Goal: Check status: Check status

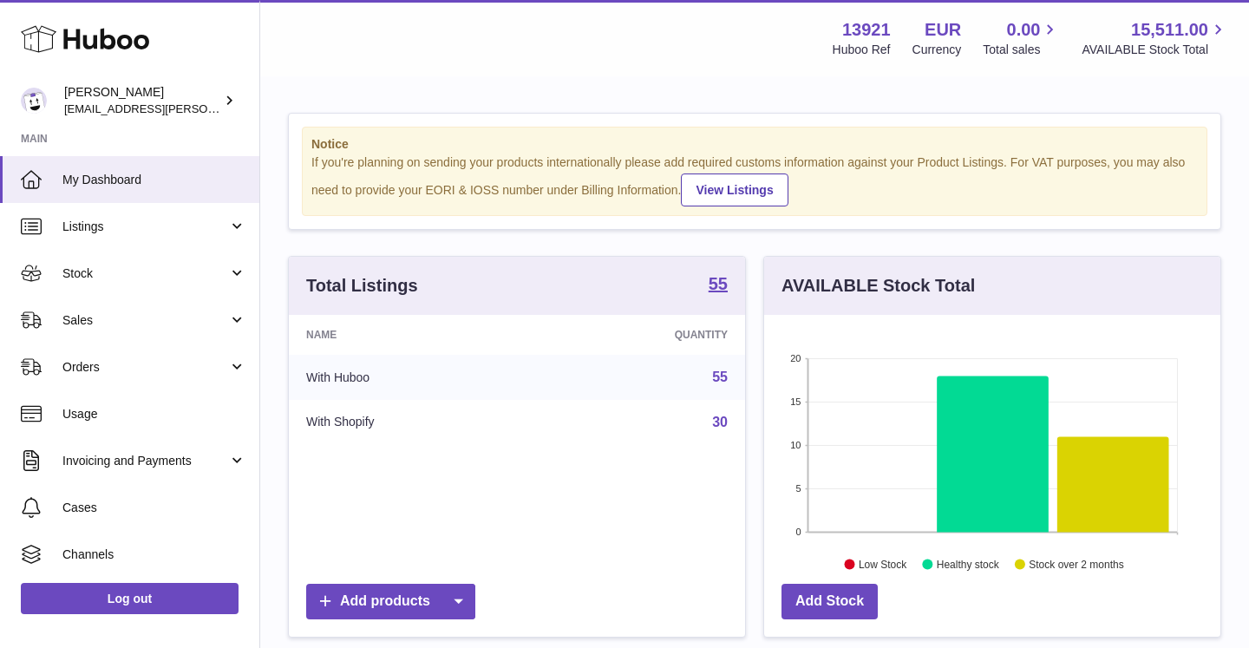
scroll to position [271, 456]
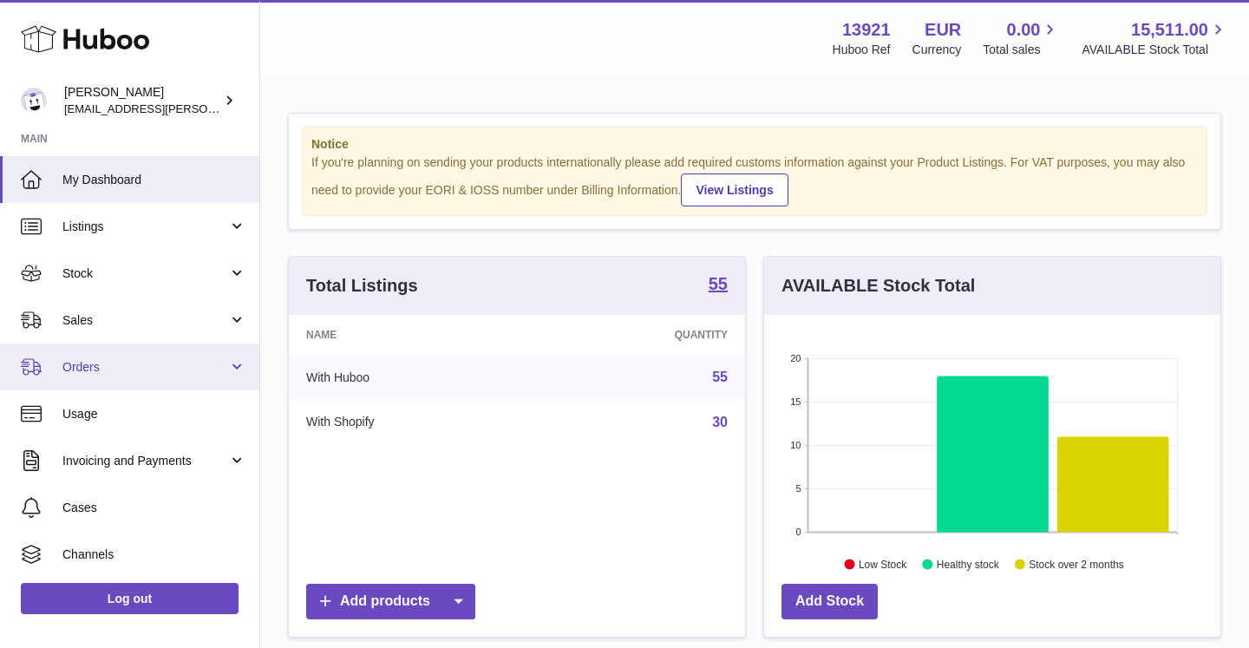
click at [88, 372] on span "Orders" at bounding box center [145, 367] width 166 height 16
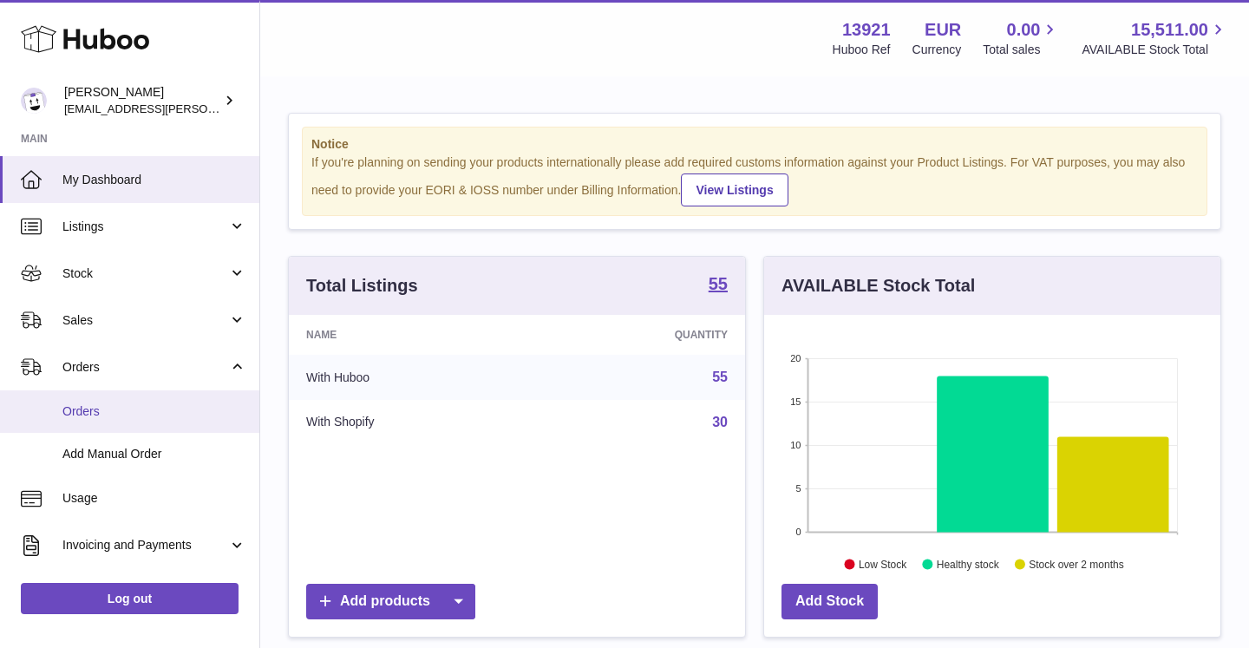
click at [122, 417] on span "Orders" at bounding box center [154, 411] width 184 height 16
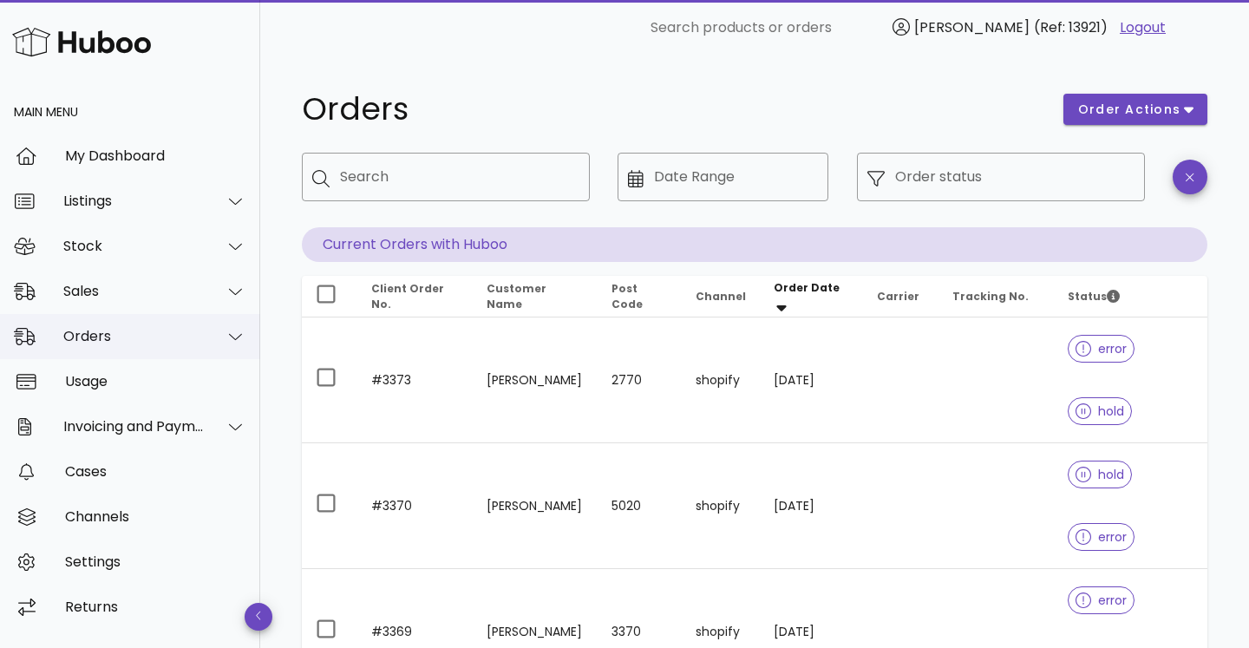
click at [143, 335] on div "Orders" at bounding box center [133, 336] width 141 height 16
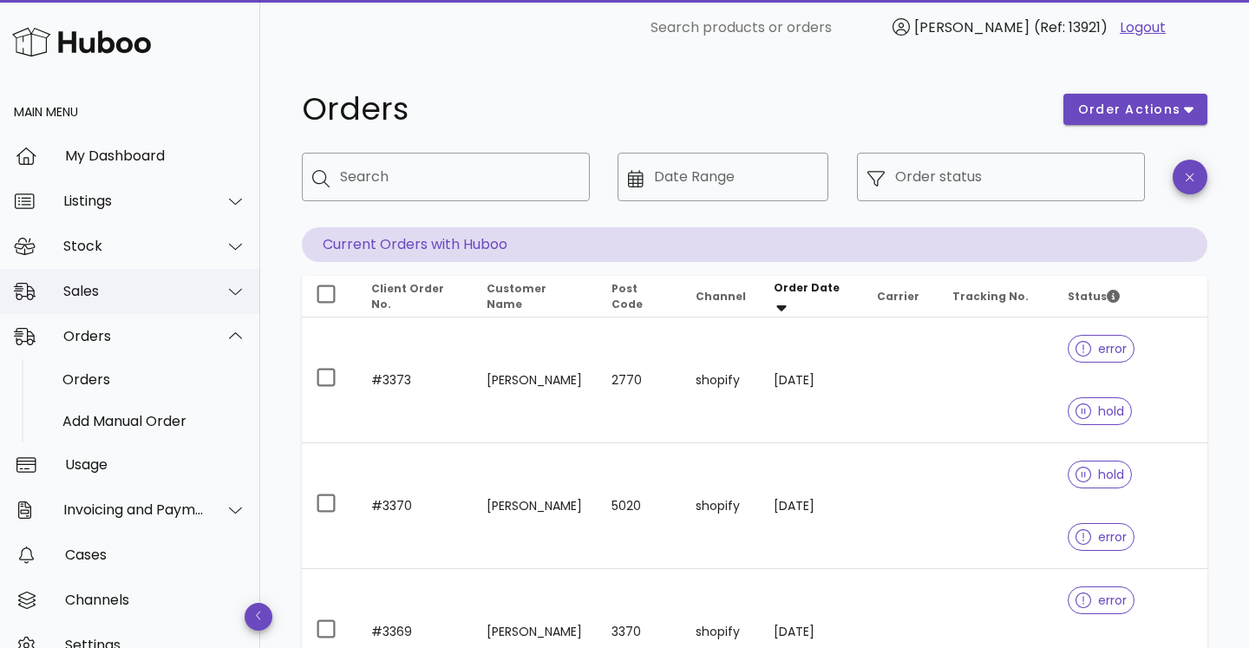
click at [115, 294] on div "Sales" at bounding box center [133, 291] width 141 height 16
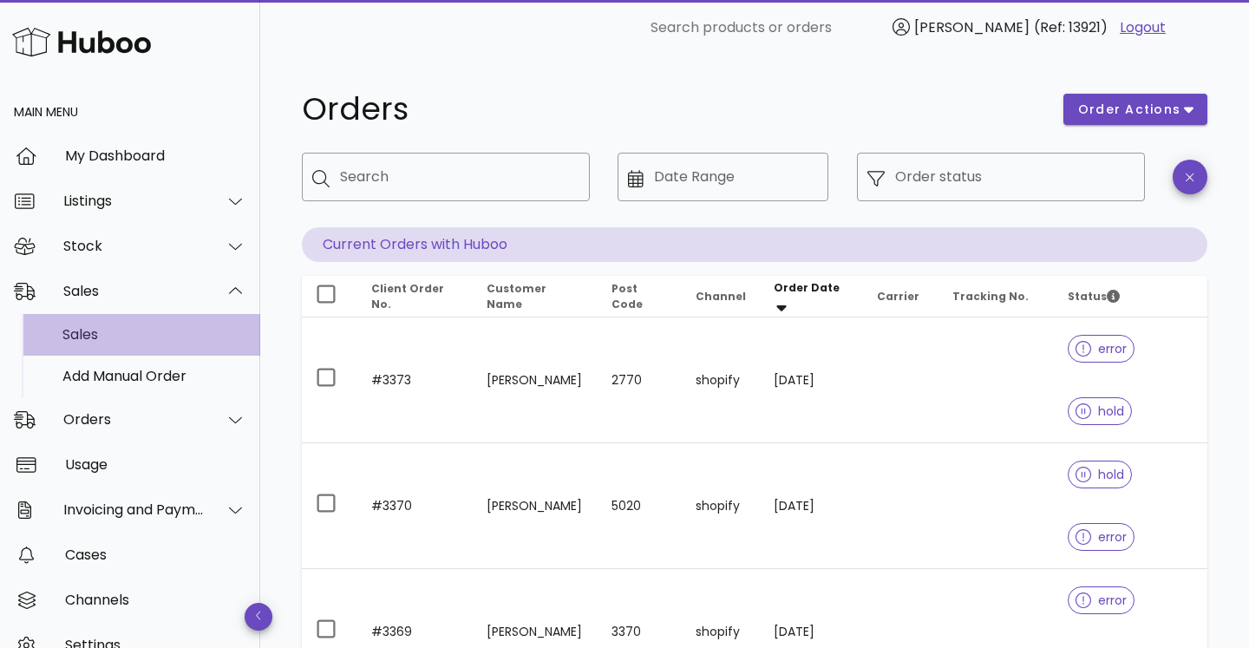
click at [90, 339] on div "Sales" at bounding box center [154, 334] width 184 height 16
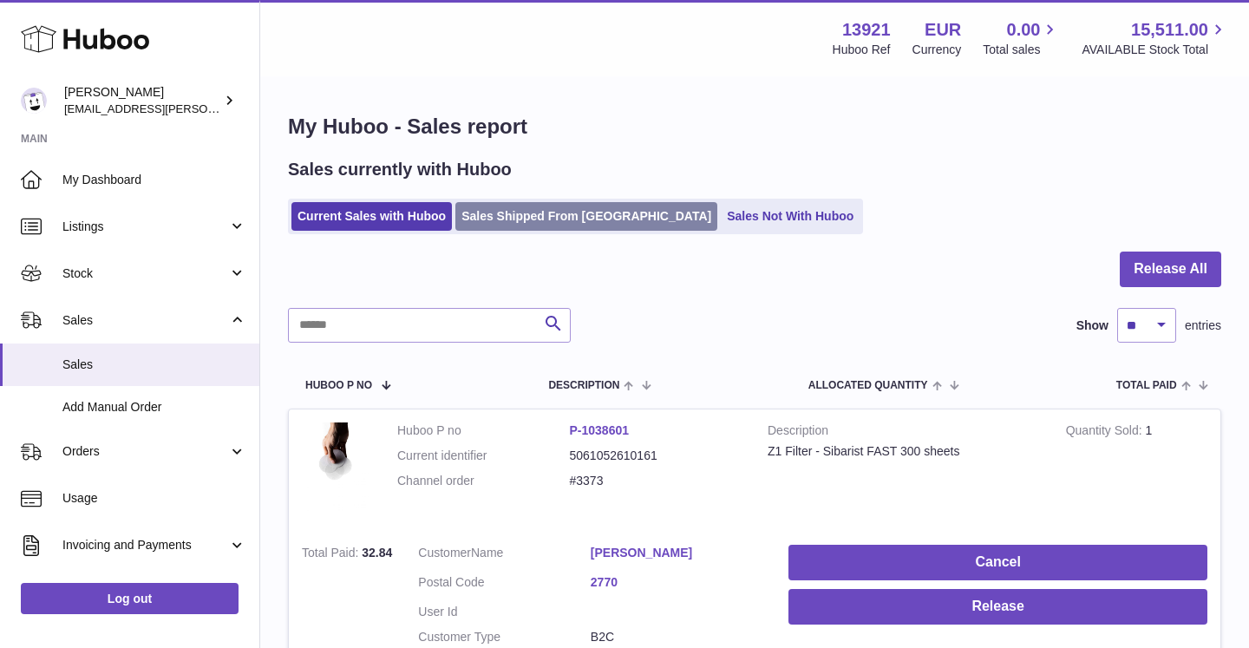
click at [539, 211] on link "Sales Shipped From [GEOGRAPHIC_DATA]" at bounding box center [586, 216] width 262 height 29
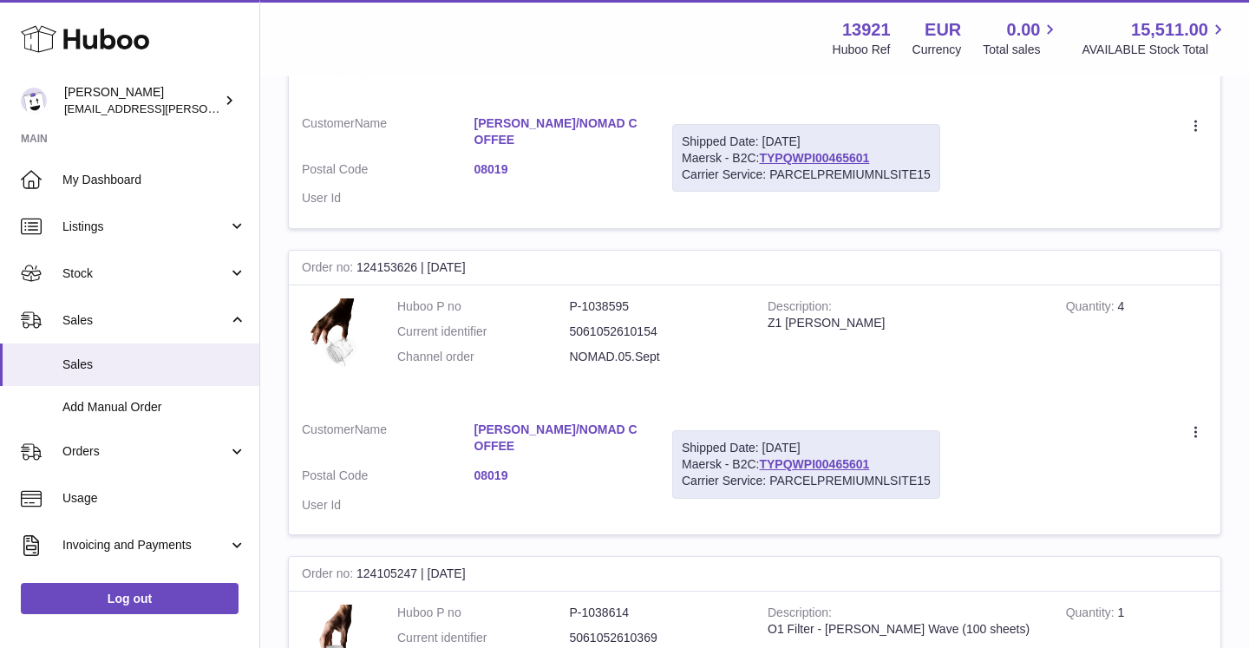
scroll to position [749, 0]
click at [676, 437] on div "Shipped Date: 5th Sep 2025 Maersk - B2C: TYPQWPI00465601 Carrier Service: PARCE…" at bounding box center [806, 462] width 268 height 69
drag, startPoint x: 678, startPoint y: 430, endPoint x: 942, endPoint y: 466, distance: 266.0
click at [942, 466] on td "Shipped Date: 5th Sep 2025 Maersk - B2C: TYPQWPI00465601 Carrier Service: PARCE…" at bounding box center [806, 469] width 294 height 127
copy div "Shipped Date: 5th Sep 2025 Maersk - B2C: TYPQWPI00465601 Carrier Service: PARCE…"
